Goal: Task Accomplishment & Management: Use online tool/utility

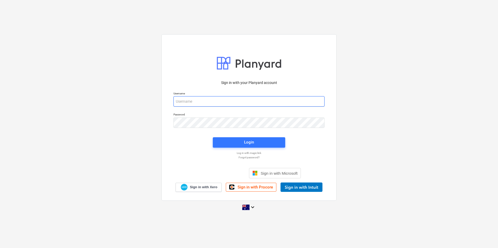
click at [212, 101] on input "email" at bounding box center [248, 101] width 151 height 10
type input "[EMAIL_ADDRESS][DOMAIN_NAME]"
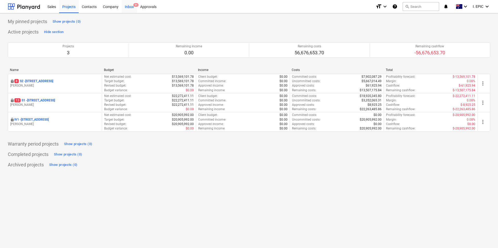
click at [125, 8] on div "Inbox 9+" at bounding box center [129, 6] width 15 height 13
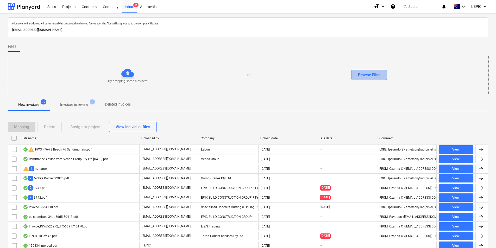
click at [367, 75] on div "Browse Files" at bounding box center [369, 75] width 22 height 7
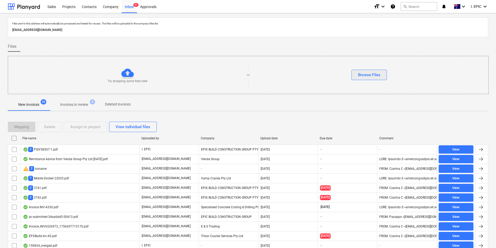
click at [373, 72] on div "Browse Files" at bounding box center [369, 75] width 22 height 7
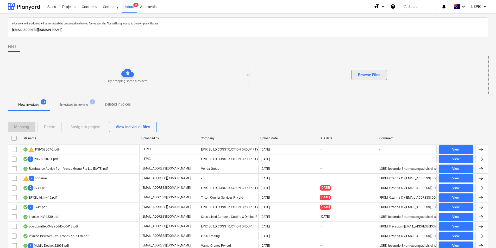
click at [361, 75] on div "Browse Files" at bounding box center [369, 75] width 22 height 7
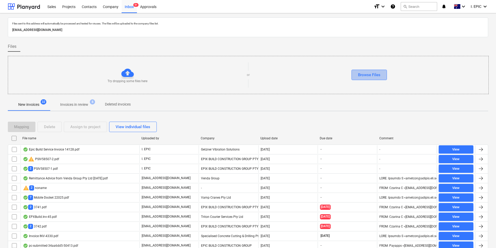
click at [361, 79] on button "Browse Files" at bounding box center [368, 75] width 35 height 10
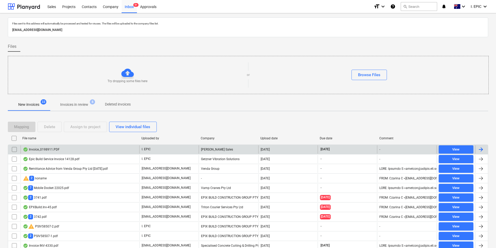
click at [96, 149] on div "Invoice_0198911.PDF" at bounding box center [80, 150] width 119 height 8
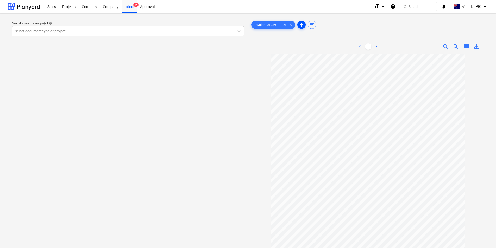
click at [305, 24] on span "add" at bounding box center [301, 25] width 8 height 6
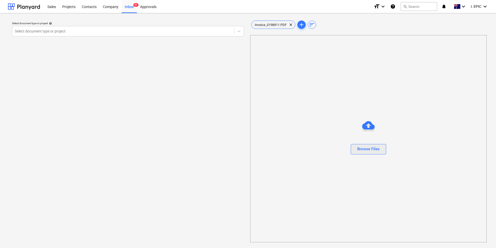
click at [359, 152] on div "Browse Files" at bounding box center [368, 149] width 22 height 7
click at [371, 150] on div "Browse Files" at bounding box center [368, 149] width 22 height 7
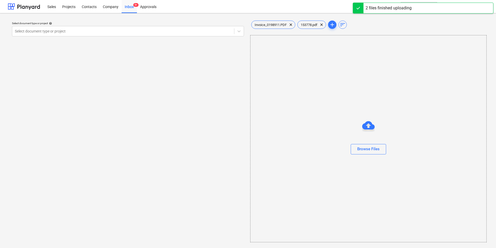
drag, startPoint x: 130, startPoint y: 7, endPoint x: 192, endPoint y: 1, distance: 62.0
click at [130, 7] on div "Inbox 9+" at bounding box center [129, 6] width 15 height 13
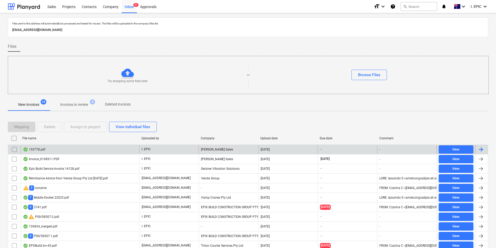
click at [126, 150] on div "153778.pdf" at bounding box center [80, 150] width 119 height 8
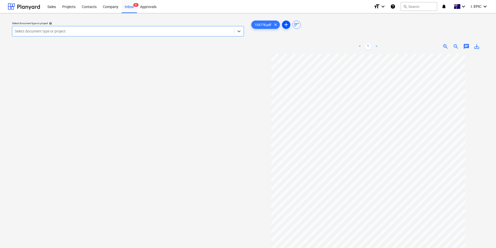
click at [289, 25] on span "add" at bounding box center [286, 25] width 6 height 6
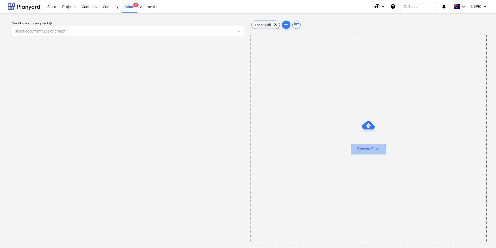
click at [368, 149] on div "Browse Files" at bounding box center [368, 149] width 22 height 7
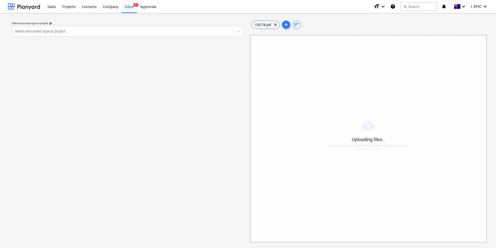
scroll to position [1, 0]
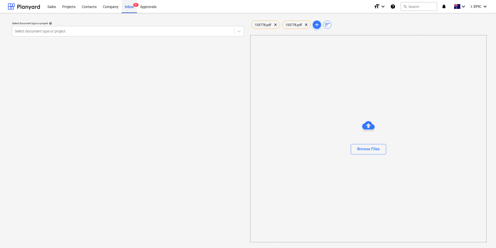
click at [125, 9] on div "Inbox 9+" at bounding box center [129, 6] width 15 height 13
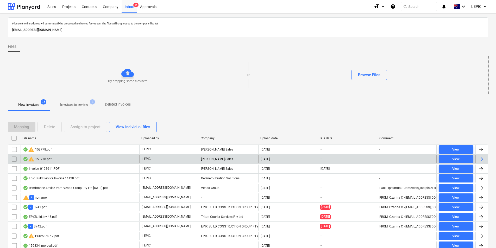
click at [43, 160] on div "warning 153778.pdf" at bounding box center [37, 159] width 29 height 6
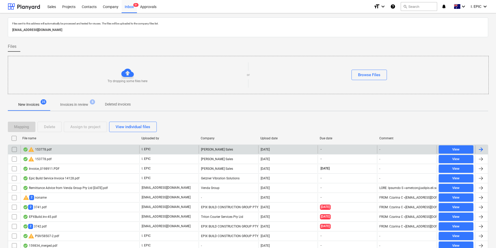
click at [14, 150] on input "checkbox" at bounding box center [14, 150] width 8 height 8
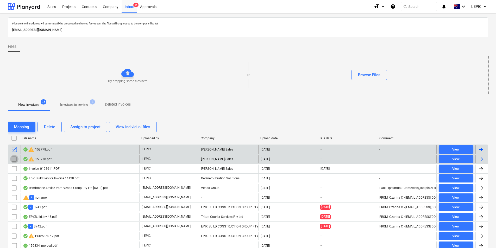
click at [15, 161] on input "checkbox" at bounding box center [14, 159] width 8 height 8
click at [49, 130] on div "Delete" at bounding box center [49, 127] width 11 height 7
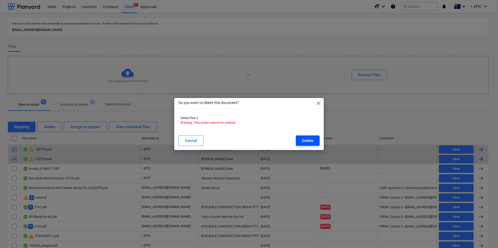
click at [310, 140] on div "Delete" at bounding box center [307, 140] width 11 height 7
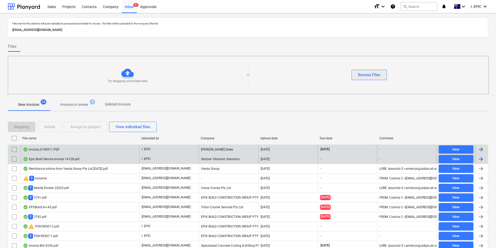
click at [370, 72] on div "Browse Files" at bounding box center [369, 75] width 22 height 7
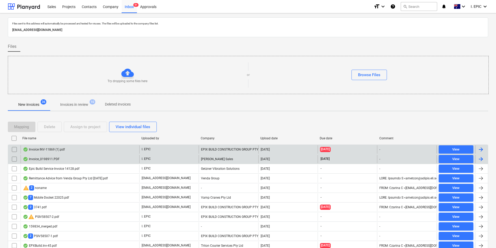
click at [77, 151] on div "Invoice INV-11869 (1).pdf" at bounding box center [80, 150] width 119 height 8
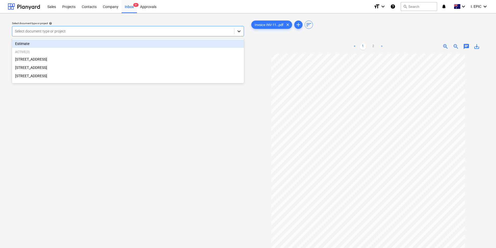
click at [239, 32] on icon at bounding box center [238, 31] width 5 height 5
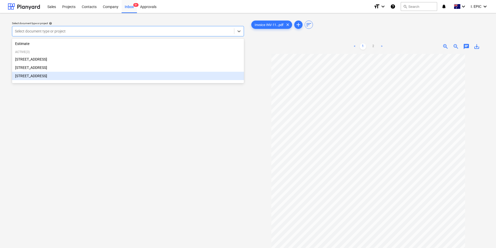
click at [177, 109] on div "Select document type or project help option [STREET_ADDRESS]. 4 results availab…" at bounding box center [128, 153] width 240 height 272
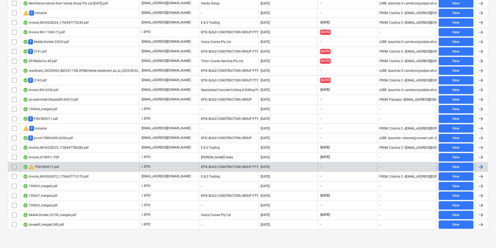
scroll to position [147, 0]
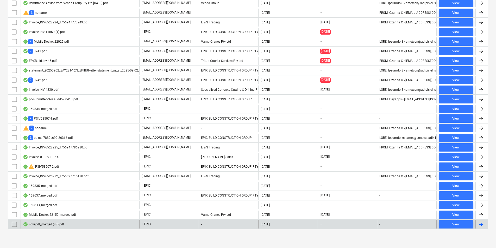
click at [103, 222] on div "ilovepdf_merged (48).pdf" at bounding box center [80, 225] width 119 height 8
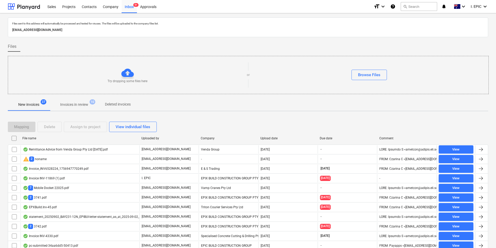
scroll to position [147, 0]
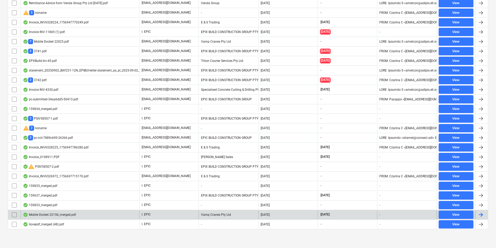
click at [70, 210] on div "Mobile Docket 22150_merged.pdf I. EPIC Vamp Cranes Pty Ltd [DATE] [DATE] - View" at bounding box center [248, 215] width 480 height 10
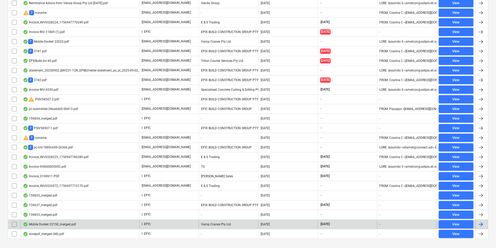
click at [89, 225] on div "Mobile Docket 22150_merged.pdf" at bounding box center [80, 225] width 119 height 8
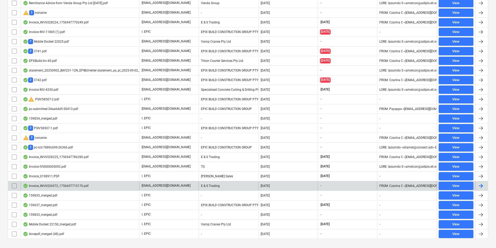
scroll to position [156, 0]
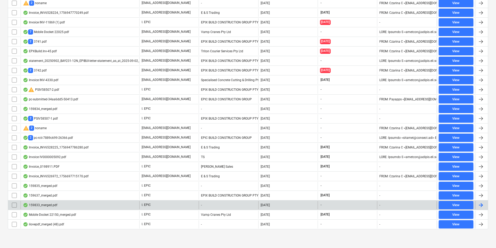
click at [79, 201] on div "159833_merged.pdf" at bounding box center [80, 205] width 119 height 8
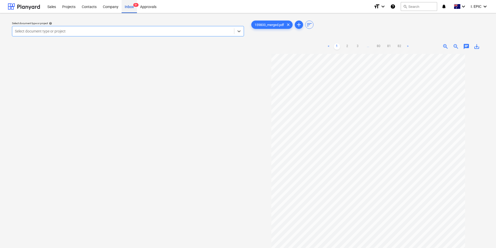
click at [127, 9] on div "Inbox 9+" at bounding box center [129, 6] width 15 height 13
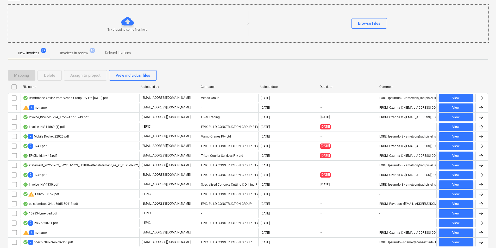
scroll to position [156, 0]
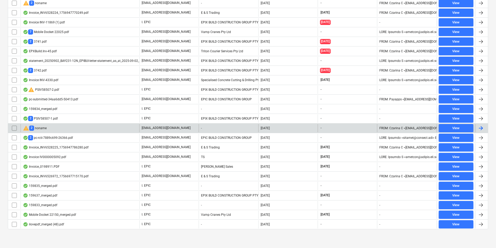
click at [78, 127] on div "warning 2 noname" at bounding box center [80, 128] width 119 height 8
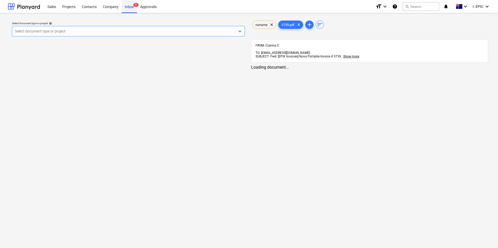
click at [134, 4] on span "9+" at bounding box center [135, 5] width 5 height 4
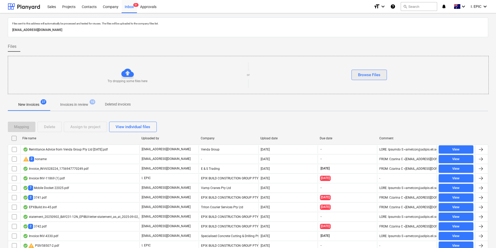
click at [372, 74] on div "Browse Files" at bounding box center [369, 75] width 22 height 7
click at [366, 73] on div "Browse Files" at bounding box center [369, 75] width 22 height 7
click at [373, 72] on div "Browse Files" at bounding box center [369, 75] width 22 height 7
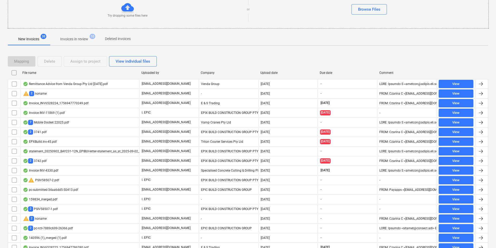
scroll to position [36, 0]
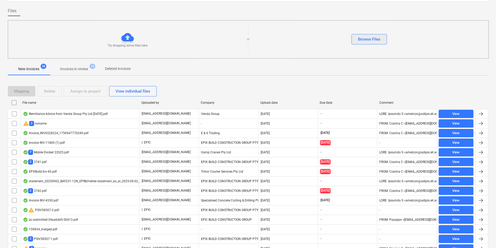
click at [363, 38] on div "Browse Files" at bounding box center [369, 39] width 22 height 7
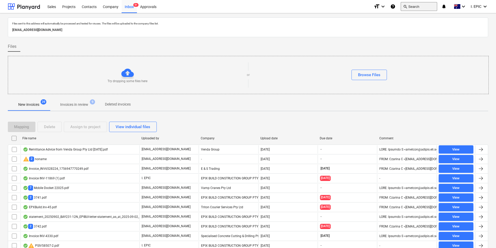
click at [411, 8] on button "search Search" at bounding box center [419, 6] width 36 height 9
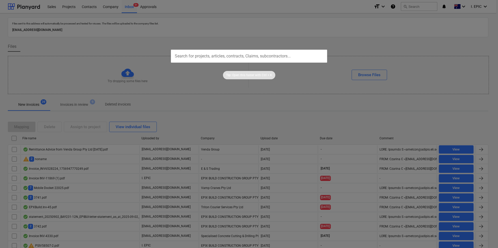
click at [279, 22] on div at bounding box center [249, 124] width 498 height 248
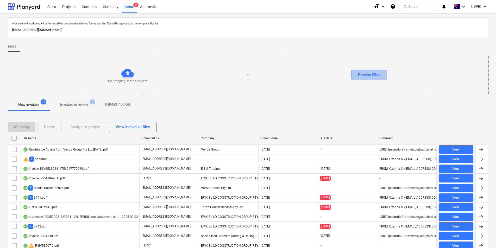
click at [371, 72] on div "Browse Files" at bounding box center [369, 75] width 22 height 7
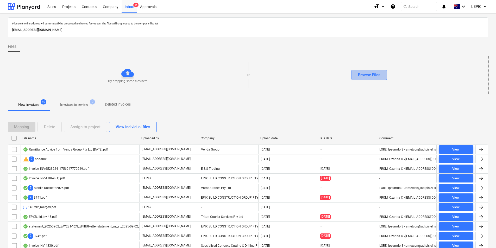
click at [376, 71] on button "Browse Files" at bounding box center [368, 75] width 35 height 10
